Goal: Information Seeking & Learning: Learn about a topic

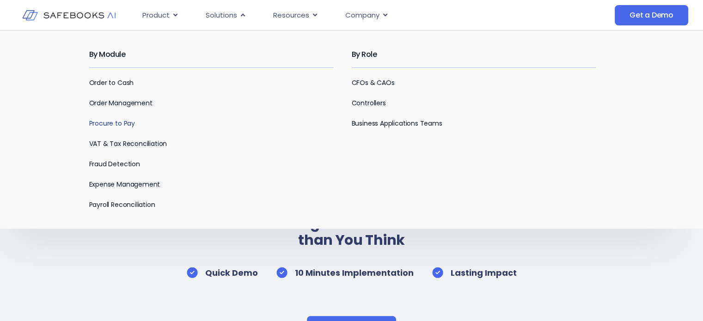
click at [104, 119] on link "Procure to Pay" at bounding box center [112, 123] width 46 height 9
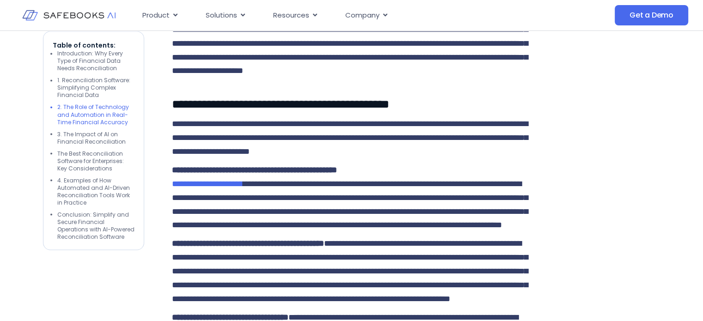
scroll to position [1648, 0]
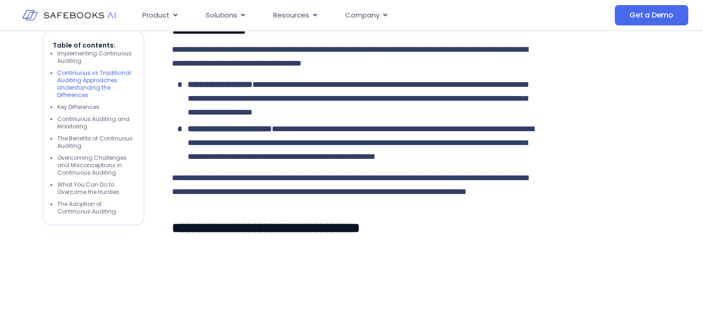
scroll to position [1226, 0]
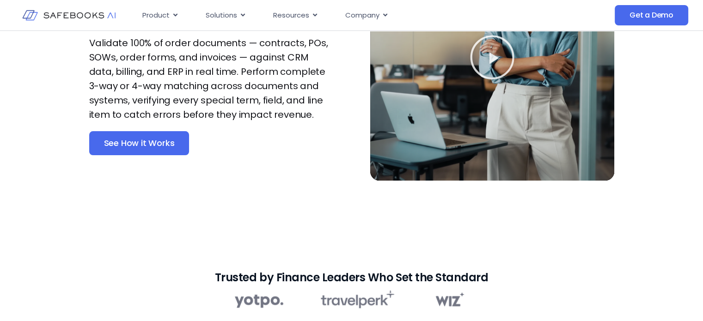
scroll to position [131, 0]
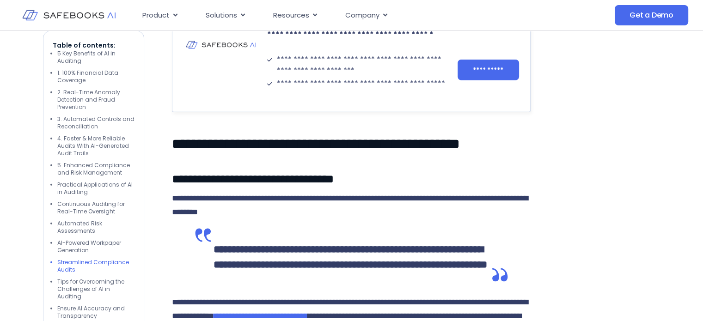
scroll to position [2639, 0]
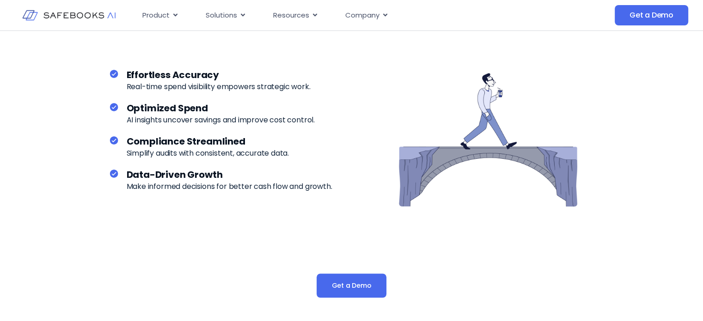
scroll to position [1365, 0]
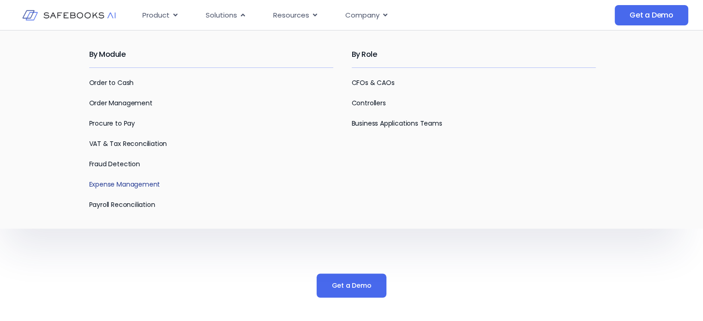
click at [115, 185] on link "Expense Management" at bounding box center [124, 184] width 71 height 9
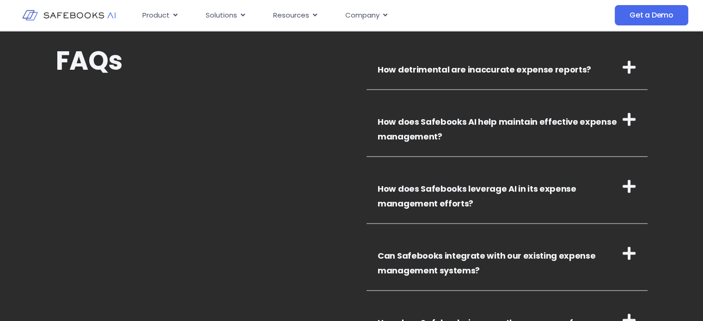
scroll to position [1698, 0]
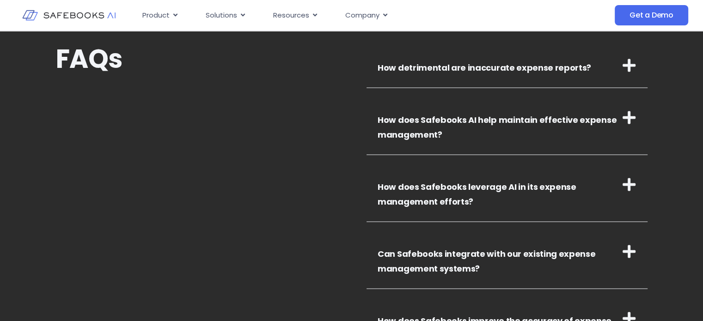
click at [632, 254] on icon at bounding box center [629, 251] width 15 height 15
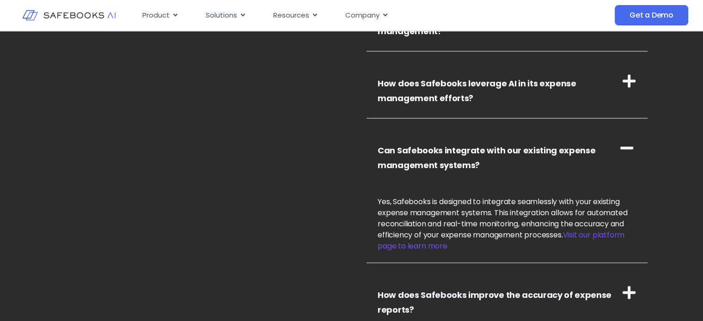
scroll to position [1799, 0]
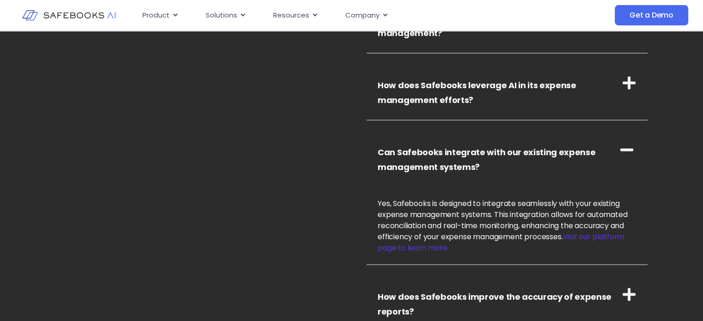
click at [387, 249] on link "Visit our platform page to learn more." at bounding box center [501, 243] width 247 height 22
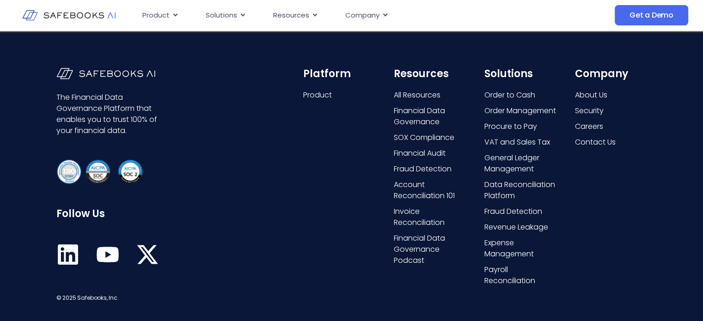
scroll to position [3612, 0]
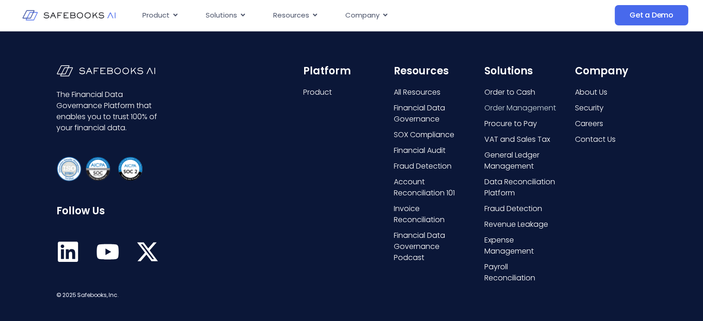
click at [496, 114] on span "Order Management" at bounding box center [520, 108] width 72 height 11
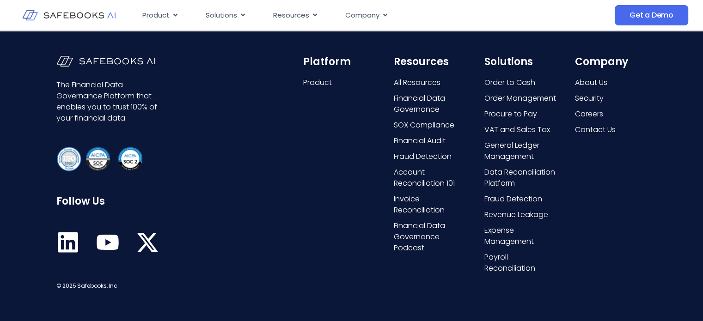
scroll to position [2103, 0]
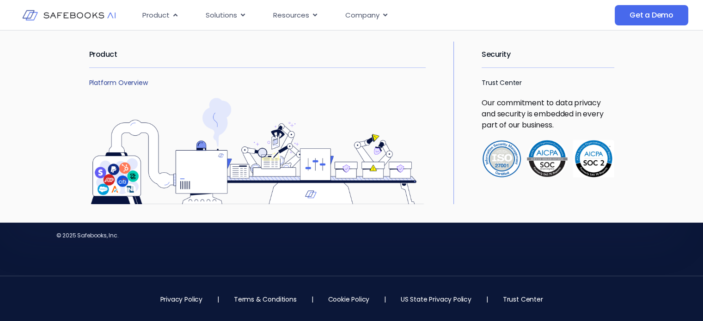
click at [123, 80] on link "Platform Overview" at bounding box center [118, 82] width 59 height 9
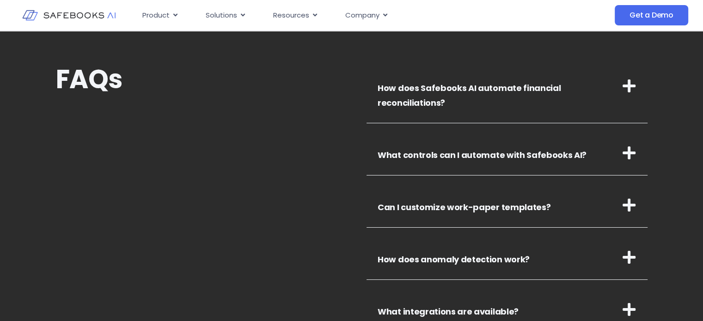
scroll to position [3107, 0]
click at [638, 154] on h3 "What controls can I automate with Safebooks AI?" at bounding box center [507, 152] width 281 height 45
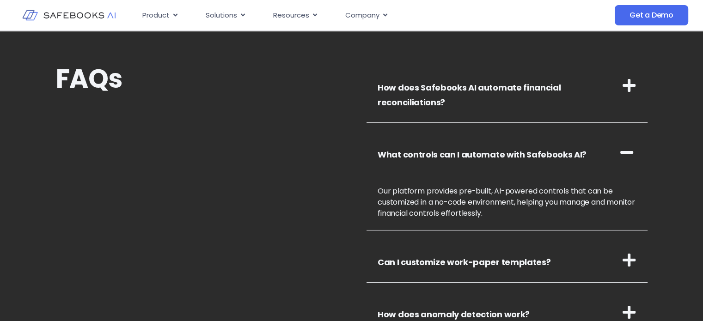
click at [629, 83] on icon at bounding box center [629, 85] width 13 height 13
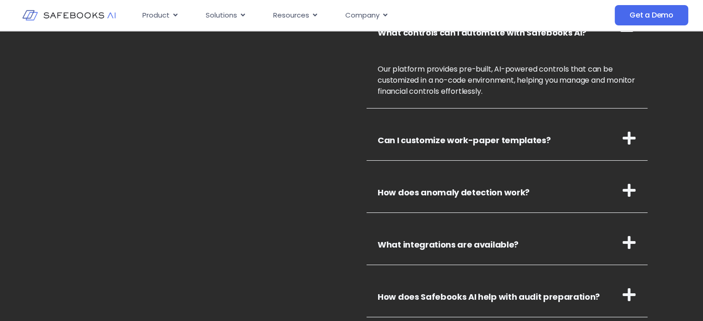
scroll to position [3286, 0]
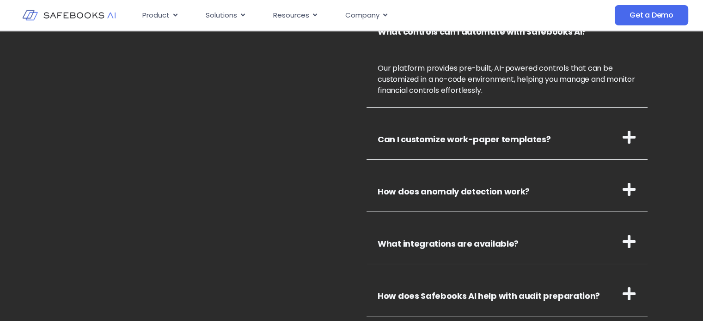
click at [627, 127] on h3 "Can I customize work-paper templates?" at bounding box center [507, 137] width 281 height 45
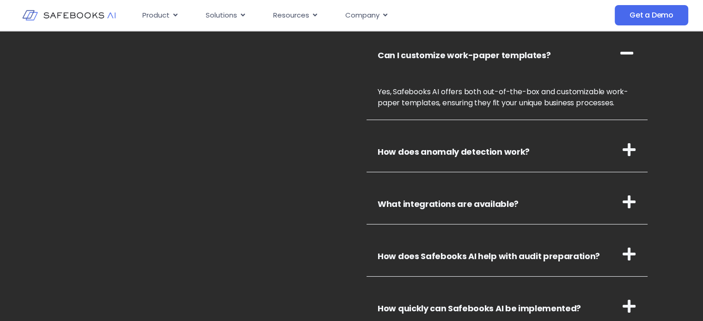
scroll to position [3373, 0]
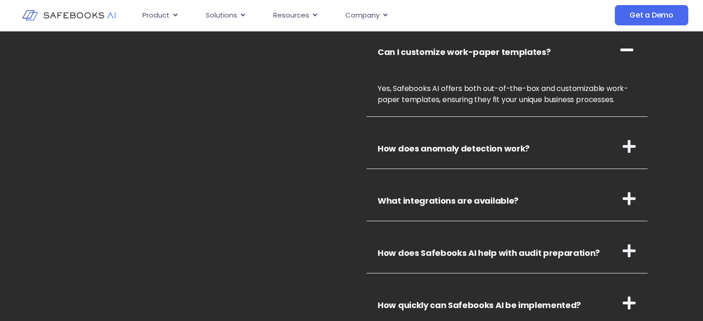
click at [627, 127] on h3 "How does anomaly detection work?" at bounding box center [507, 146] width 281 height 45
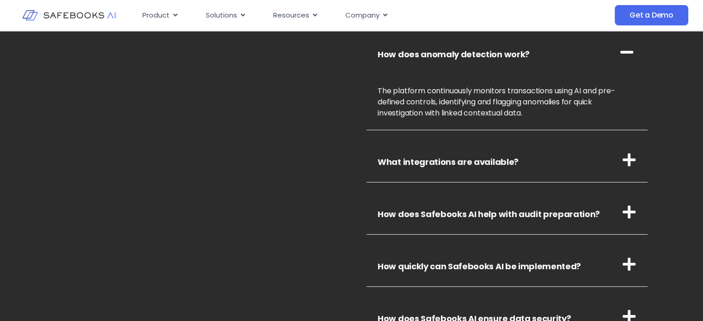
scroll to position [3468, 0]
click at [627, 155] on icon at bounding box center [629, 159] width 15 height 15
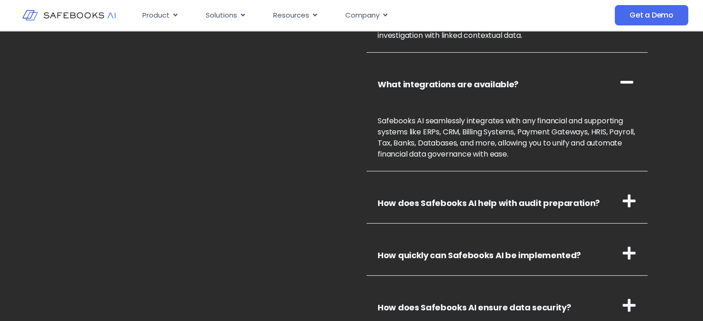
scroll to position [3550, 0]
